Goal: Information Seeking & Learning: Find specific fact

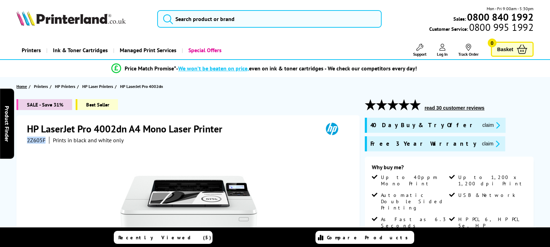
click at [18, 85] on span "Home" at bounding box center [21, 86] width 11 height 7
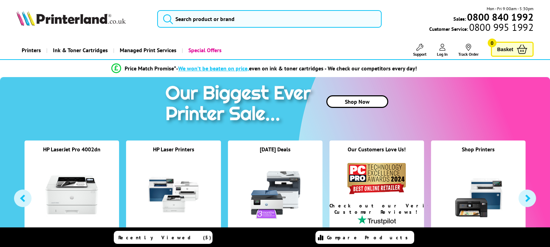
click at [24, 51] on link "Printers" at bounding box center [31, 50] width 30 height 18
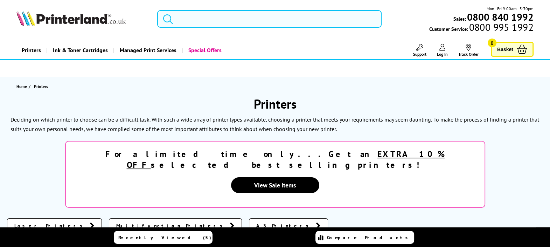
drag, startPoint x: 221, startPoint y: 16, endPoint x: 224, endPoint y: 14, distance: 3.7
click at [222, 18] on input "search" at bounding box center [269, 19] width 225 height 18
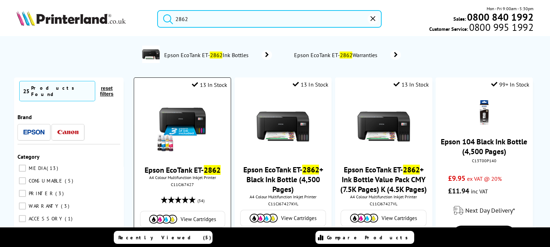
type input "2862"
click at [188, 169] on link "Epson EcoTank ET- 2862" at bounding box center [183, 170] width 76 height 10
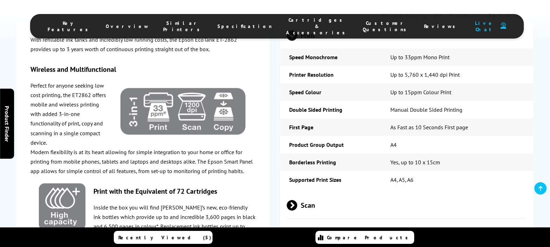
scroll to position [963, 0]
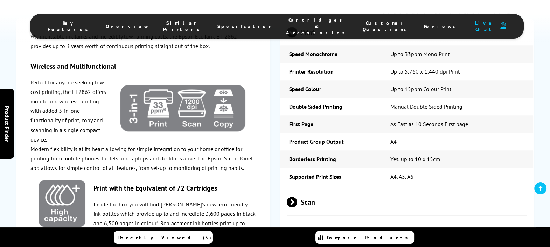
drag, startPoint x: 435, startPoint y: 154, endPoint x: 466, endPoint y: 148, distance: 31.5
click at [437, 189] on span "Scan" at bounding box center [407, 202] width 240 height 26
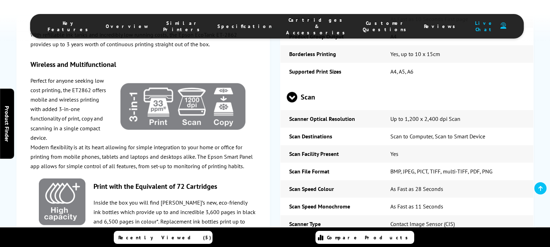
scroll to position [1094, 0]
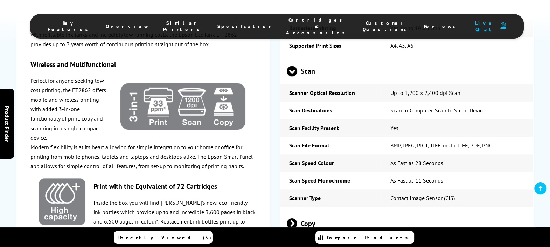
click at [441, 210] on span "Copy" at bounding box center [407, 223] width 240 height 26
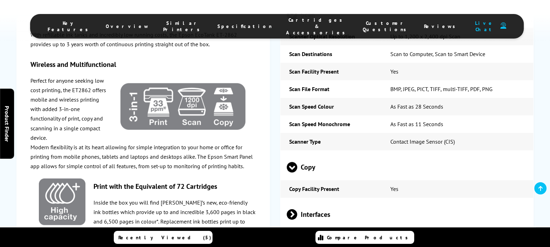
scroll to position [1182, 0]
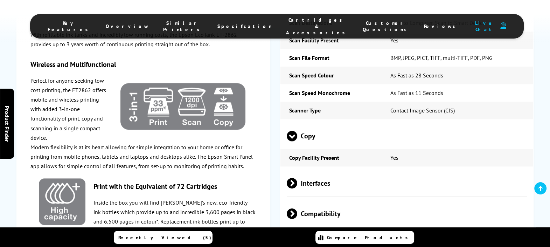
drag, startPoint x: 425, startPoint y: 137, endPoint x: 438, endPoint y: 135, distance: 13.5
click at [426, 170] on span "Interfaces" at bounding box center [407, 183] width 240 height 26
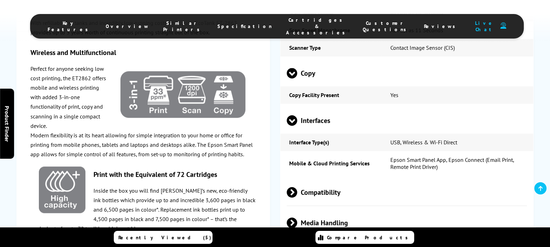
scroll to position [1269, 0]
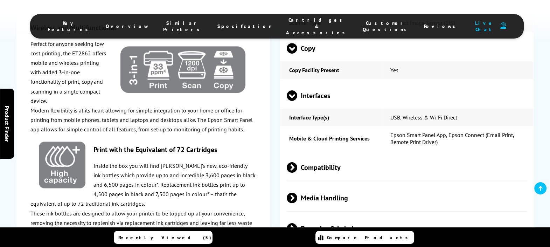
drag, startPoint x: 365, startPoint y: 141, endPoint x: 397, endPoint y: 123, distance: 36.5
click at [377, 185] on span "Media Handling" at bounding box center [407, 198] width 240 height 26
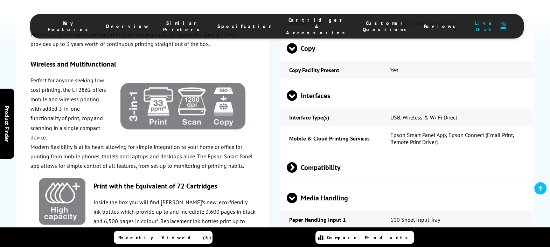
drag, startPoint x: 417, startPoint y: 116, endPoint x: 540, endPoint y: 139, distance: 125.4
click at [417, 154] on span "Compatibility" at bounding box center [407, 167] width 240 height 26
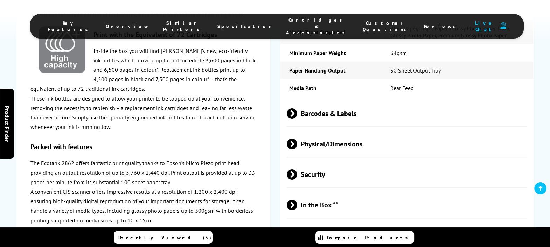
scroll to position [1664, 0]
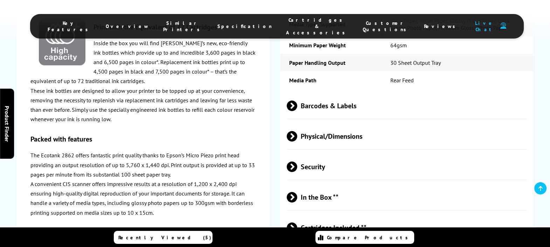
click at [335, 123] on span "Physical/Dimensions" at bounding box center [407, 136] width 240 height 26
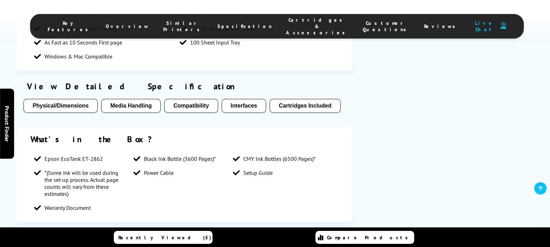
scroll to position [0, 0]
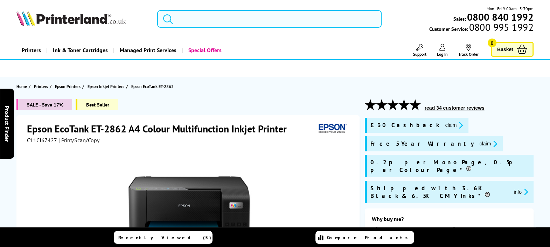
click at [193, 13] on input "search" at bounding box center [269, 19] width 225 height 18
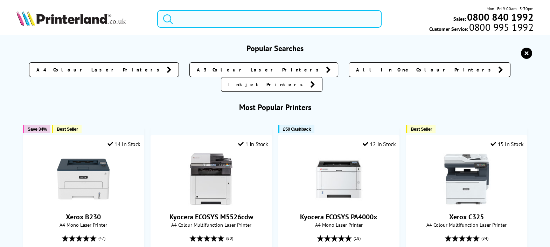
paste input "C11CG68401PX"
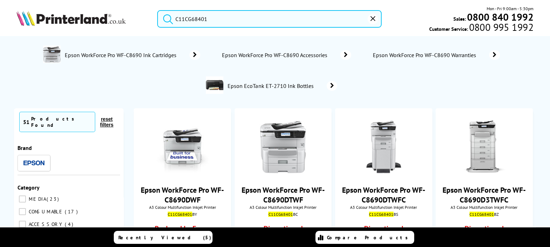
type input "C11CG68401"
click at [158, 10] on button "submit" at bounding box center [167, 17] width 18 height 15
click at [180, 185] on link "Epson WorkForce Pro WF-C8690DWF" at bounding box center [182, 195] width 83 height 20
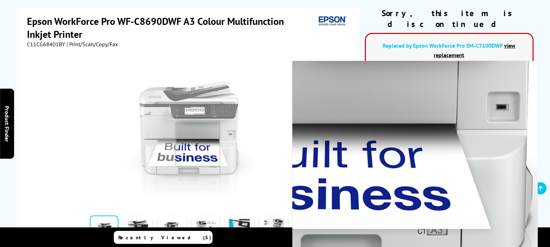
scroll to position [98, 0]
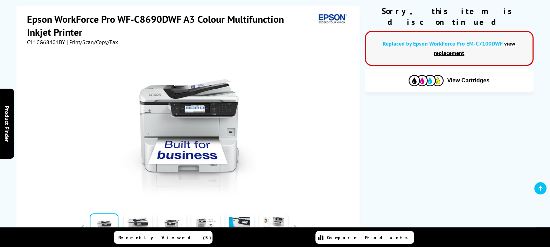
click at [441, 40] on link "view replacement" at bounding box center [475, 48] width 82 height 16
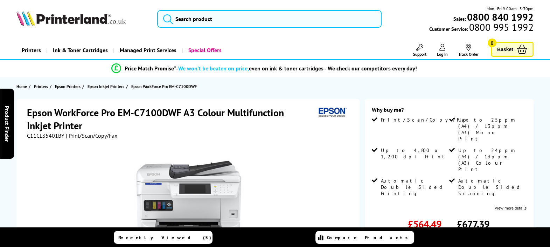
click at [57, 133] on span "C11CL35401BY" at bounding box center [45, 135] width 37 height 7
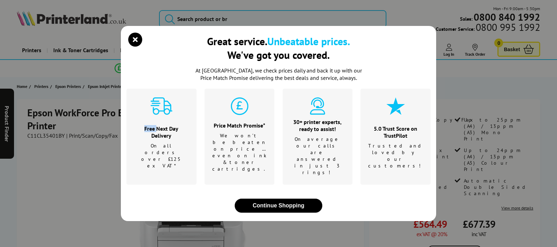
drag, startPoint x: 57, startPoint y: 133, endPoint x: 62, endPoint y: 138, distance: 5.9
click at [57, 134] on div "Great service. Unbeatable prices. We've got you covered. At Printerland, we che…" at bounding box center [278, 123] width 557 height 247
copy div "Free"
click at [133, 47] on icon "close modal" at bounding box center [135, 40] width 14 height 14
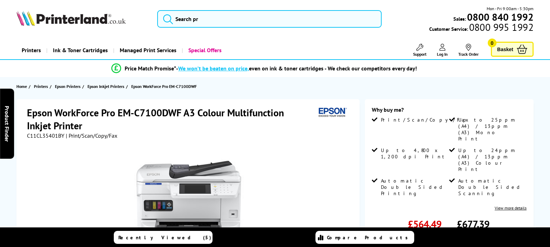
click at [40, 134] on span "C11CL35401BY" at bounding box center [45, 135] width 37 height 7
copy span "C11CL35401BY"
drag, startPoint x: 117, startPoint y: 112, endPoint x: 180, endPoint y: 106, distance: 63.7
click at [180, 106] on h1 "Epson WorkForce Pro EM-C7100DWF A3 Colour Multifunction Inkjet Printer" at bounding box center [171, 119] width 289 height 26
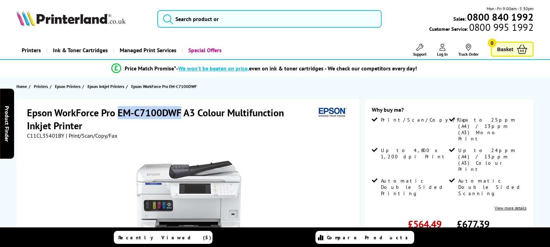
copy h1 "EM-C7100DWF"
click at [214, 22] on input "search" at bounding box center [269, 19] width 225 height 18
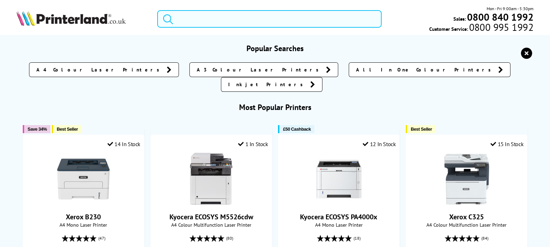
paste input "C11CL35401BY"
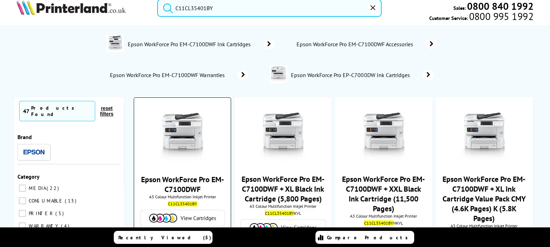
scroll to position [77, 0]
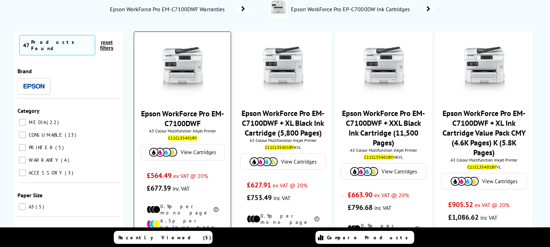
type input "C11CL35401BY"
click at [179, 127] on link "Epson WorkForce Pro EM-C7100DWF" at bounding box center [182, 119] width 83 height 20
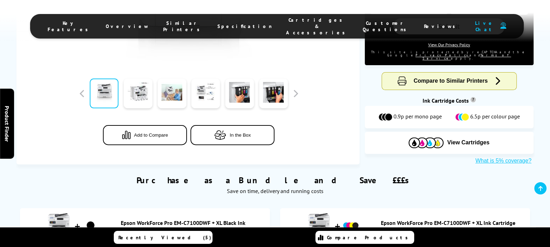
scroll to position [296, 0]
